Goal: Find specific page/section: Find specific page/section

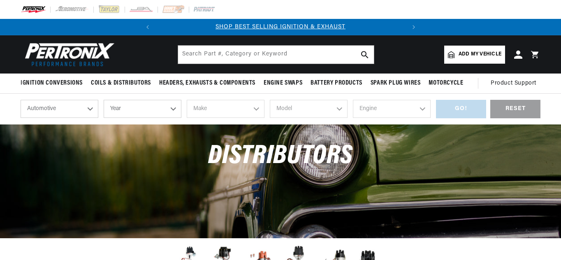
click at [173, 109] on select "Year 2024 2023 2022 2021 2020 2019 2018 2017 2016 2015 2014 2013 2012 2011 2010…" at bounding box center [143, 109] width 78 height 18
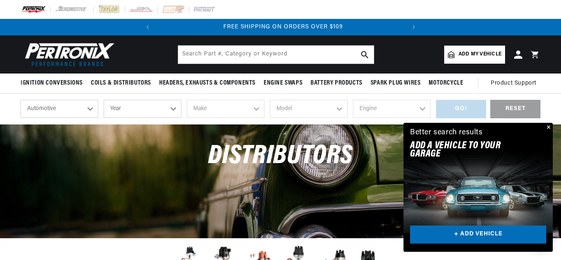
scroll to position [0, 249]
click at [175, 107] on select "Year 2024 2023 2022 2021 2020 2019 2018 2017 2016 2015 2014 2013 2012 2011 2010…" at bounding box center [143, 109] width 78 height 18
select select "1973"
click at [104, 100] on select "Year 2024 2023 2022 2021 2020 2019 2018 2017 2016 2015 2014 2013 2012 2011 2010…" at bounding box center [143, 109] width 78 height 18
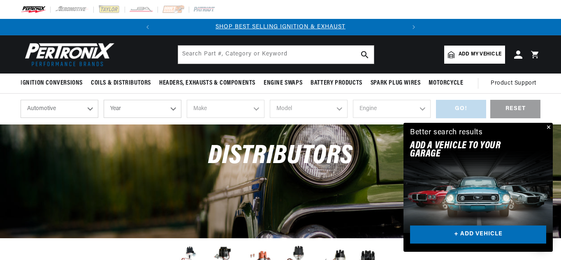
select select "1973"
click at [257, 108] on select "Make Alfa Romeo American Motors Aston Martin Audi Austin Avanti Bentley BMW Bui…" at bounding box center [226, 109] width 78 height 18
select select "MG"
click at [187, 100] on select "Make Alfa Romeo American Motors Aston Martin Audi Austin Avanti Bentley BMW Bui…" at bounding box center [226, 109] width 78 height 18
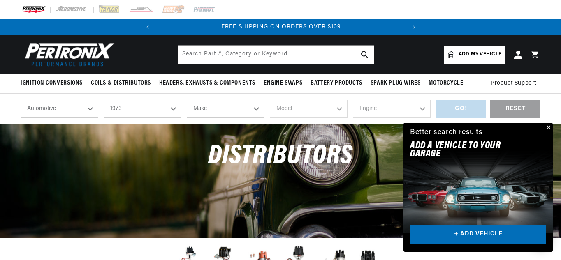
select select "MG"
click at [342, 105] on select "Model MGB Midget" at bounding box center [309, 109] width 78 height 18
select select "Midget"
click at [270, 100] on select "Model MGB Midget" at bounding box center [309, 109] width 78 height 18
select select "Midget"
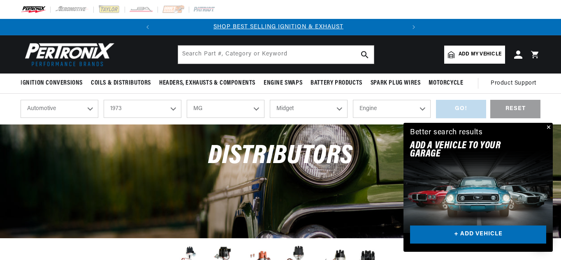
scroll to position [0, 0]
click at [421, 108] on select "Engine 1.1L 1.3L" at bounding box center [392, 109] width 78 height 18
select select "1.3L"
click at [353, 100] on select "Engine 1.1L 1.3L" at bounding box center [392, 109] width 78 height 18
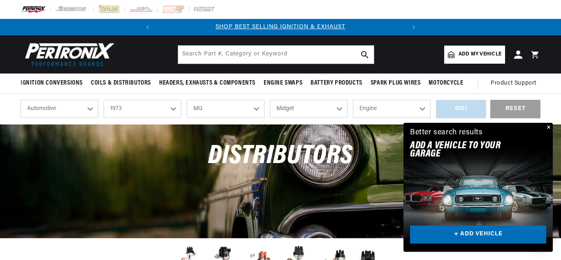
select select "1.3L"
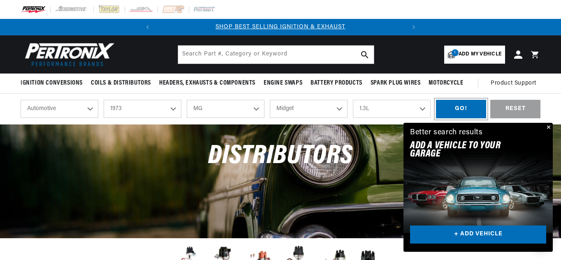
click at [465, 111] on div "GO!" at bounding box center [461, 109] width 50 height 18
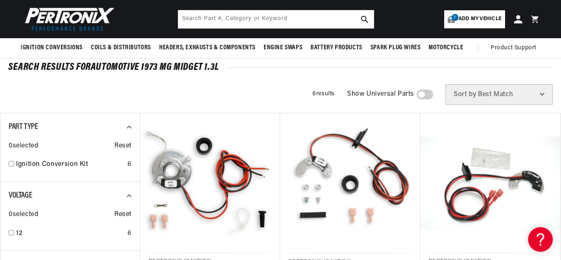
scroll to position [41, 0]
